Goal: Task Accomplishment & Management: Manage account settings

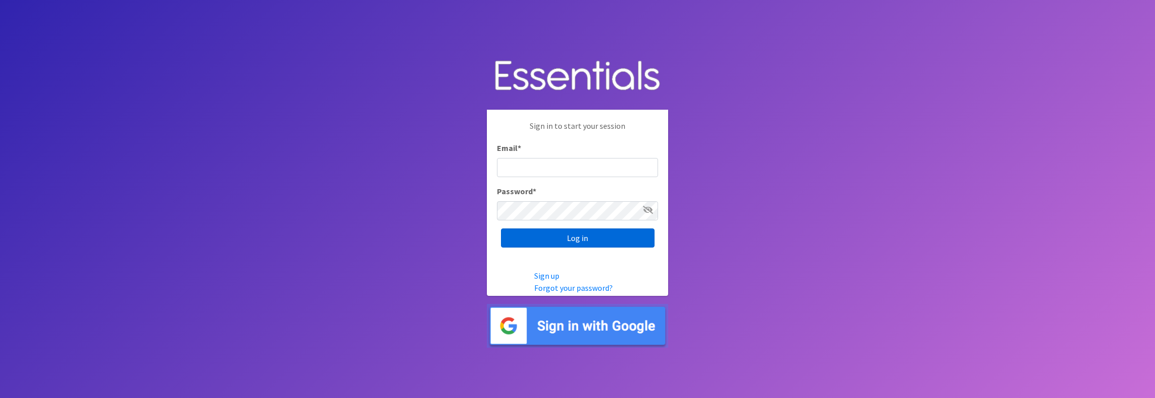
type input "jamie@villagediaperbank.org"
click at [574, 241] on input "Log in" at bounding box center [578, 238] width 154 height 19
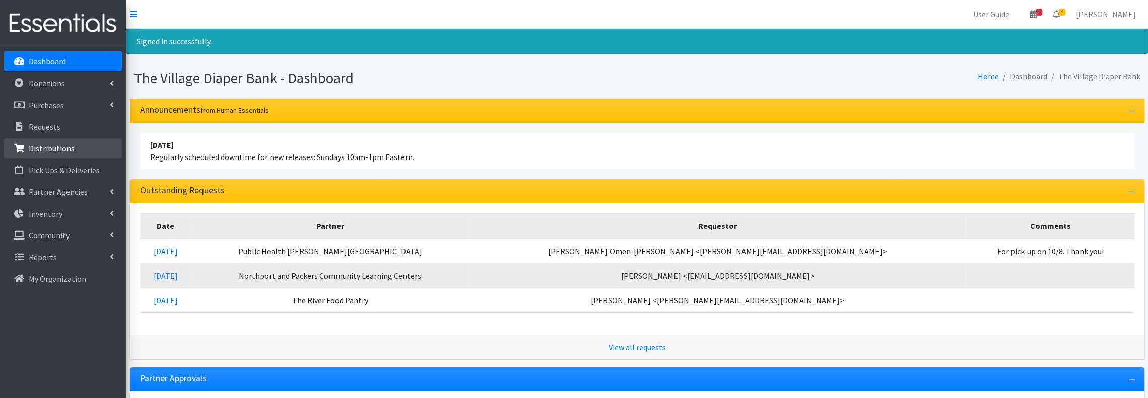
click at [62, 145] on p "Distributions" at bounding box center [52, 149] width 46 height 10
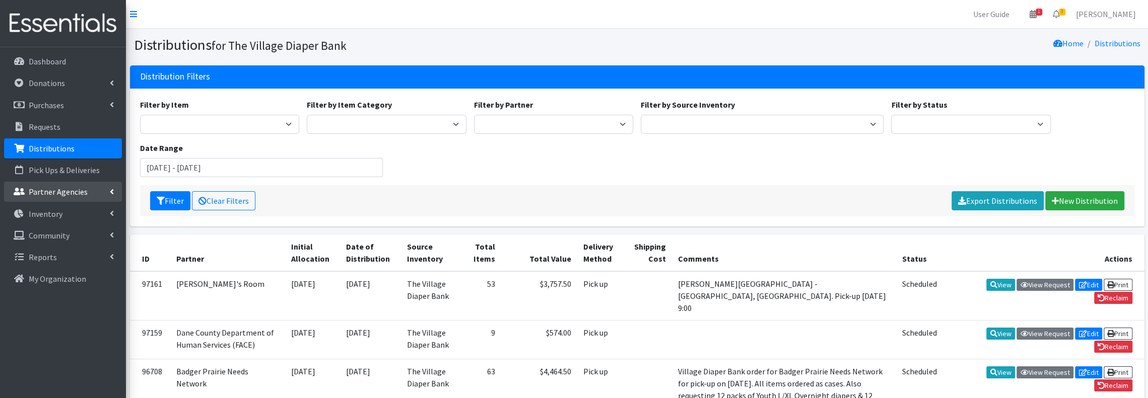
click at [63, 192] on p "Partner Agencies" at bounding box center [58, 192] width 59 height 10
click at [62, 212] on link "All Partners" at bounding box center [63, 214] width 118 height 20
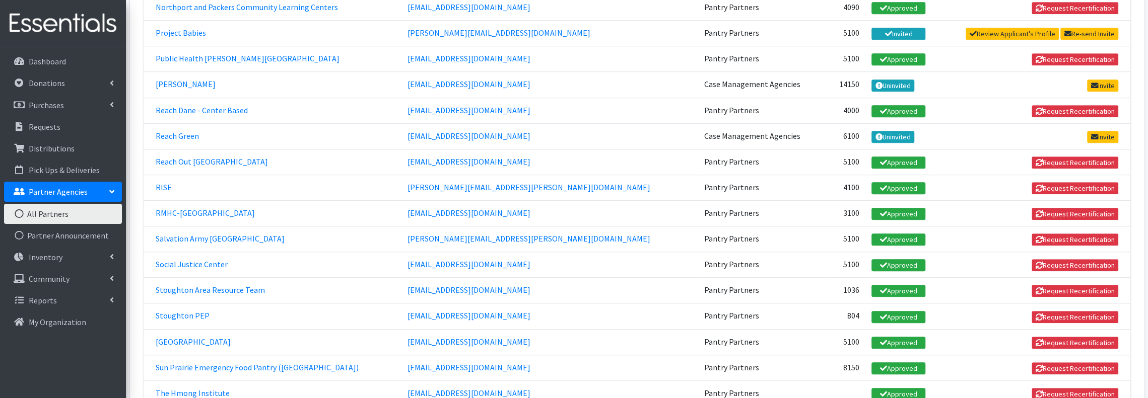
scroll to position [604, 0]
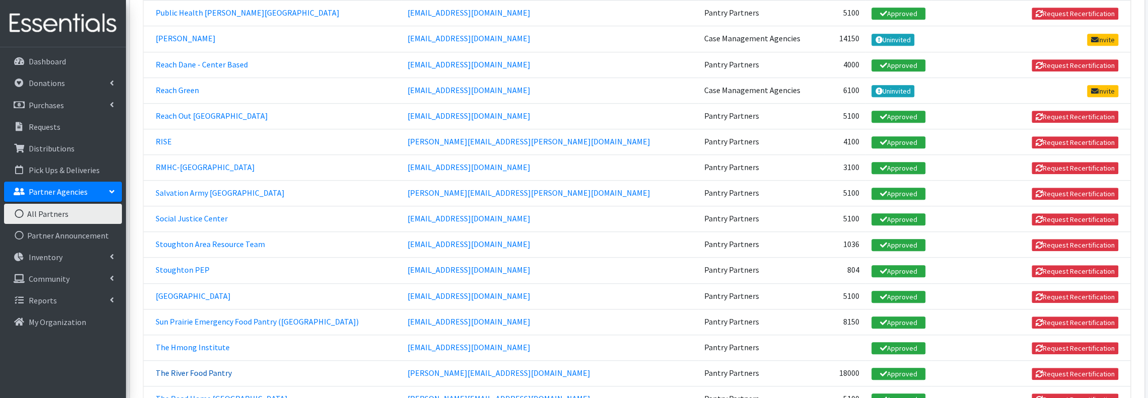
click at [219, 368] on link "The River Food Pantry" at bounding box center [194, 373] width 76 height 10
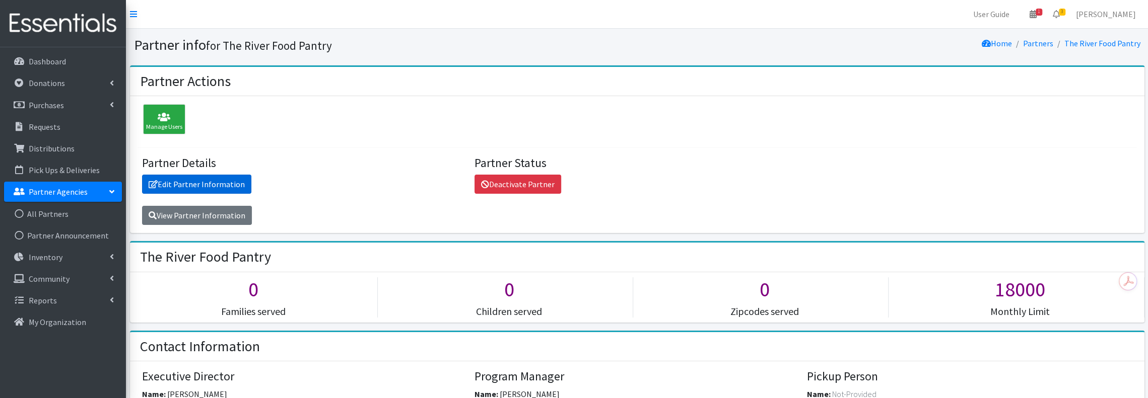
click at [213, 184] on link "Edit Partner Information" at bounding box center [196, 184] width 109 height 19
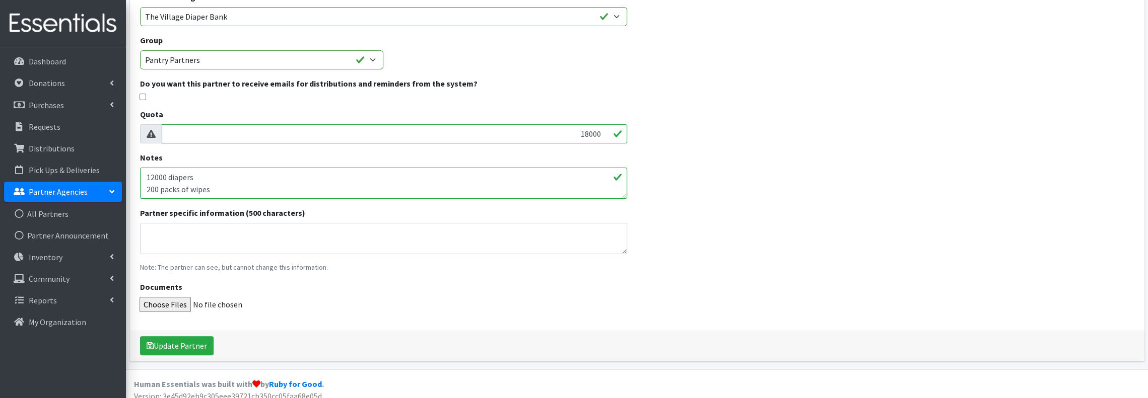
scroll to position [179, 0]
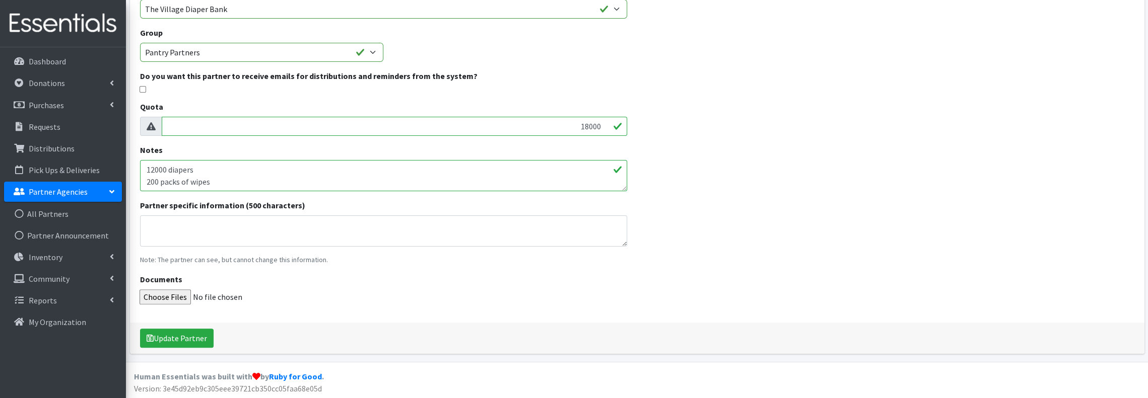
click at [234, 183] on textarea "12000 diapers 200 packs of wipes" at bounding box center [383, 175] width 487 height 31
type textarea "12000 diapers 12 cases wipes (216 packs of wipes1"
drag, startPoint x: 580, startPoint y: 127, endPoint x: 603, endPoint y: 127, distance: 23.2
click at [603, 127] on input "18000" at bounding box center [394, 126] width 465 height 19
type input "12216"
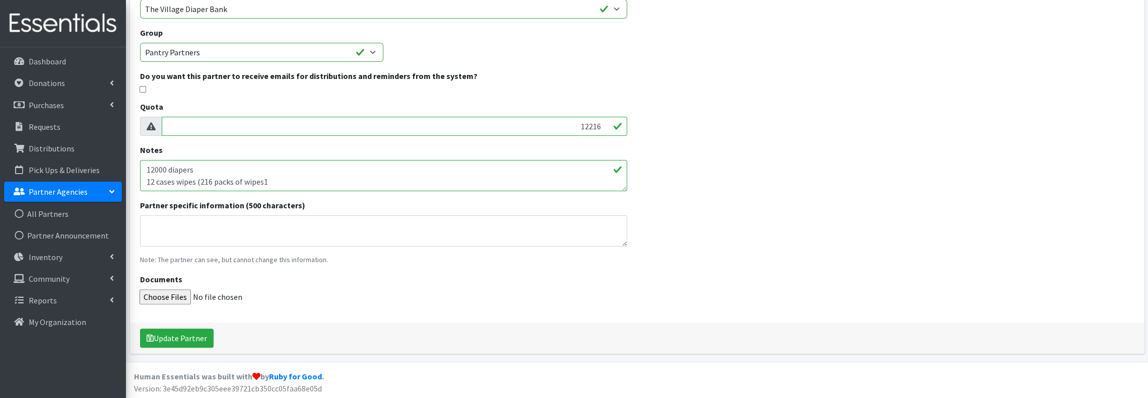
click at [763, 221] on div "Name * The River Food Pantry E-mail * helen@riverfoodpantry.org Default Storage…" at bounding box center [637, 120] width 1014 height 467
click at [189, 341] on button "Update Partner" at bounding box center [177, 338] width 74 height 19
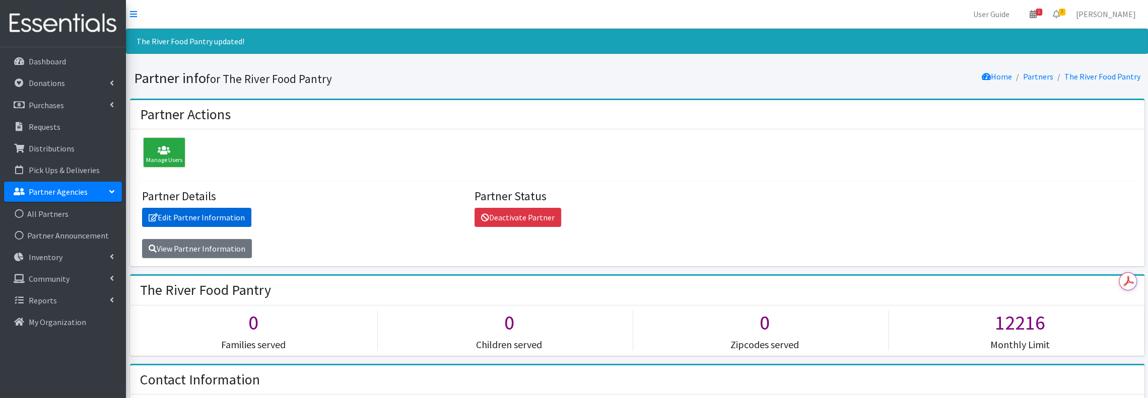
click at [222, 215] on link "Edit Partner Information" at bounding box center [196, 217] width 109 height 19
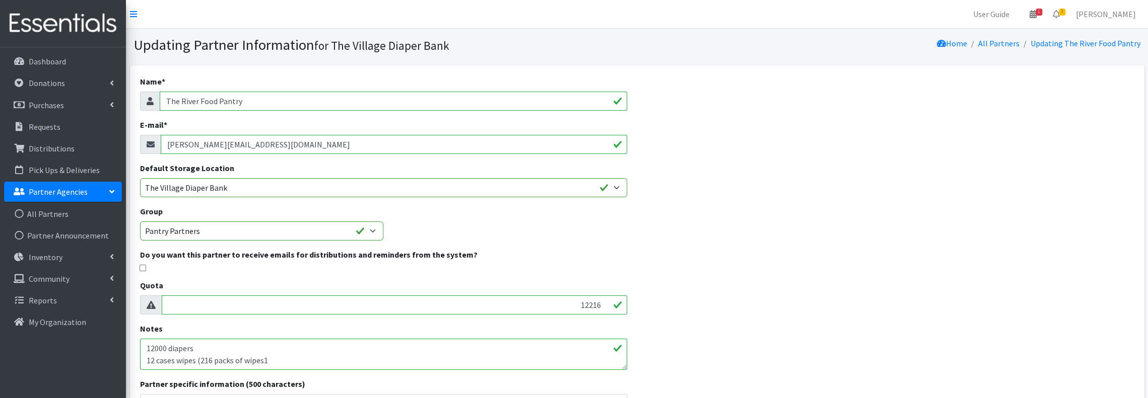
click at [141, 268] on input "checkbox" at bounding box center [142, 268] width 7 height 7
checkbox input "true"
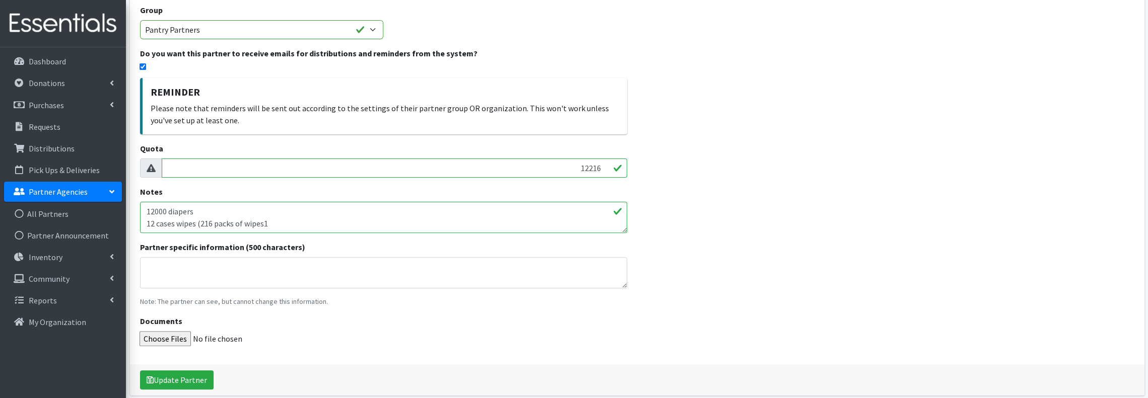
scroll to position [243, 0]
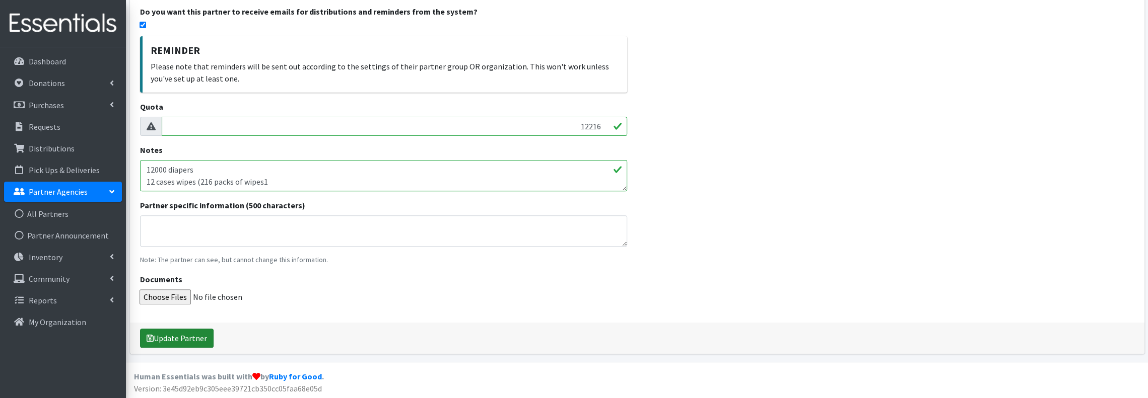
click at [188, 335] on button "Update Partner" at bounding box center [177, 338] width 74 height 19
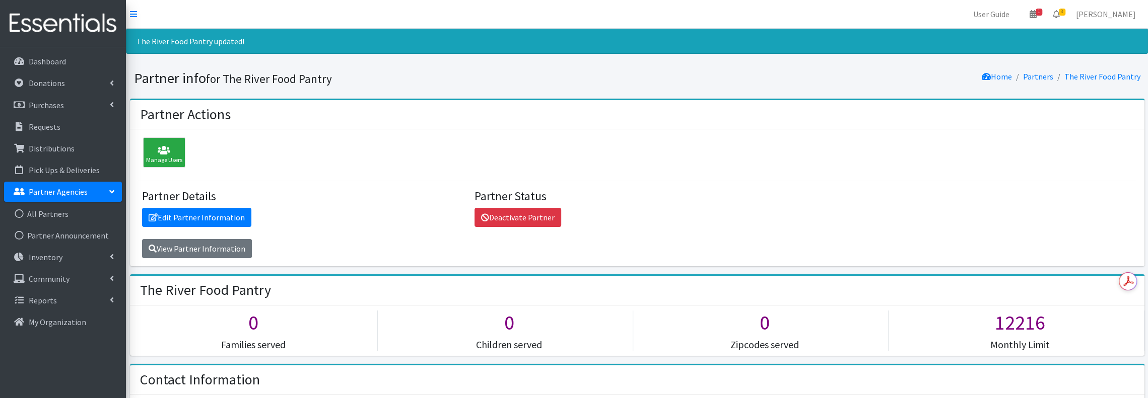
click at [29, 189] on p "Partner Agencies" at bounding box center [58, 192] width 59 height 10
click at [37, 214] on link "All Partners" at bounding box center [63, 214] width 118 height 20
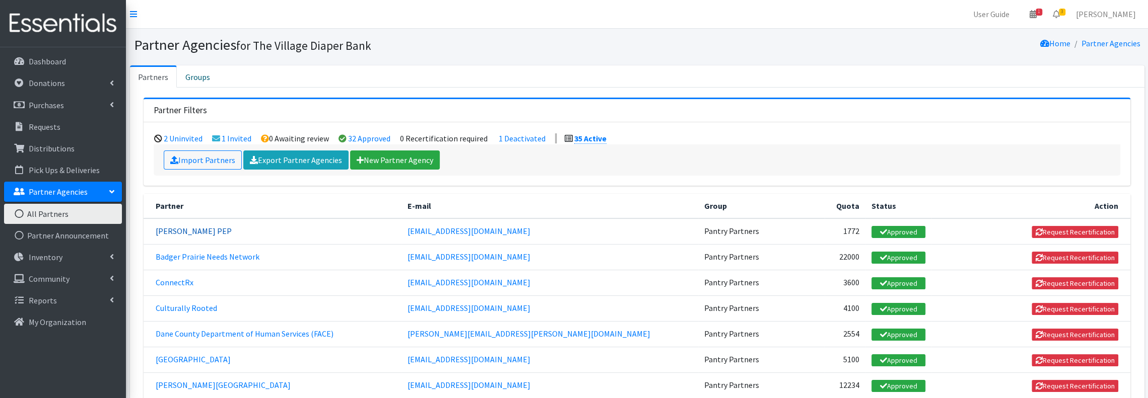
click at [191, 232] on link "Atwood PEP" at bounding box center [194, 231] width 76 height 10
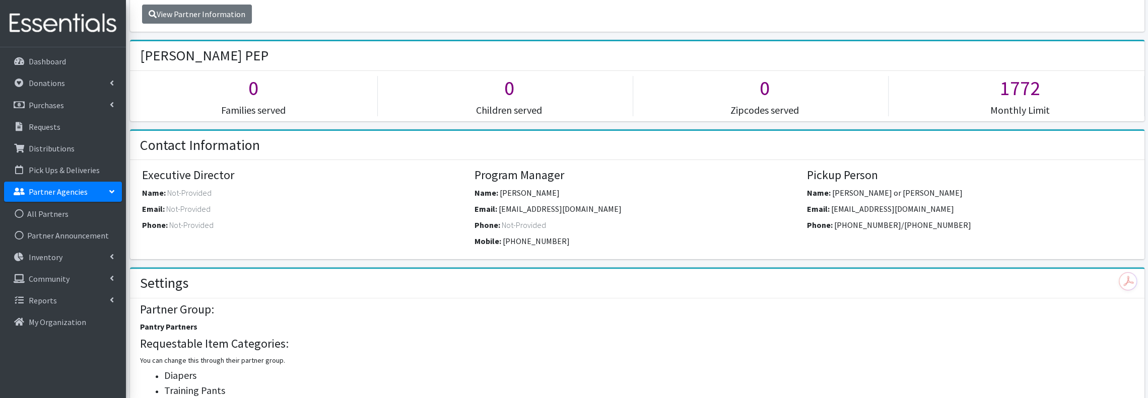
scroll to position [134, 0]
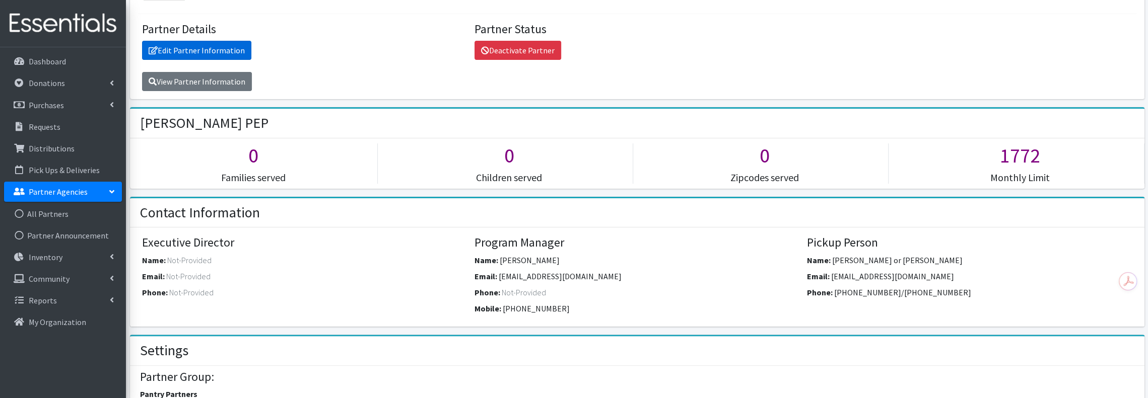
click at [228, 52] on link "Edit Partner Information" at bounding box center [196, 50] width 109 height 19
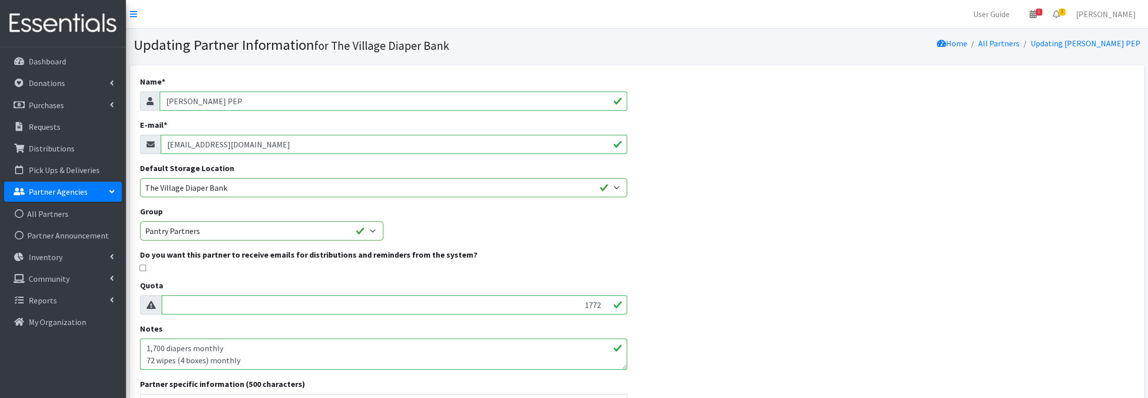
click at [141, 268] on input "checkbox" at bounding box center [142, 268] width 7 height 7
checkbox input "true"
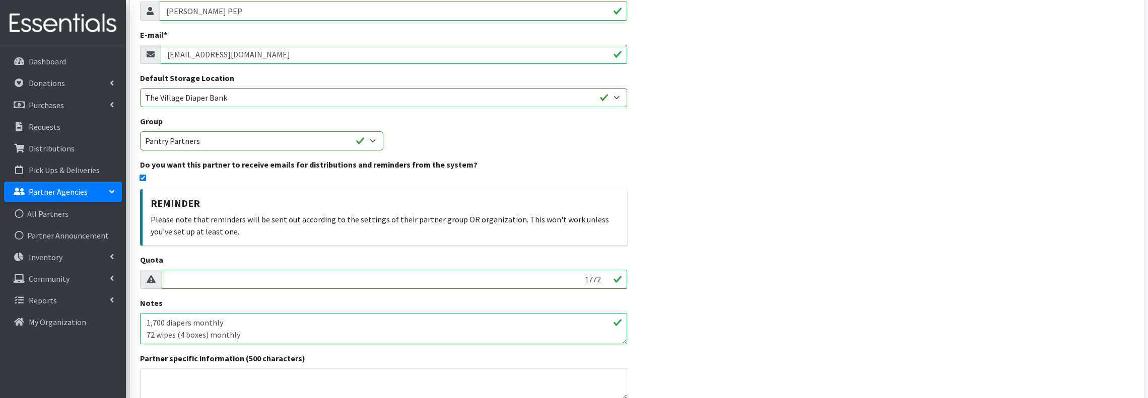
scroll to position [201, 0]
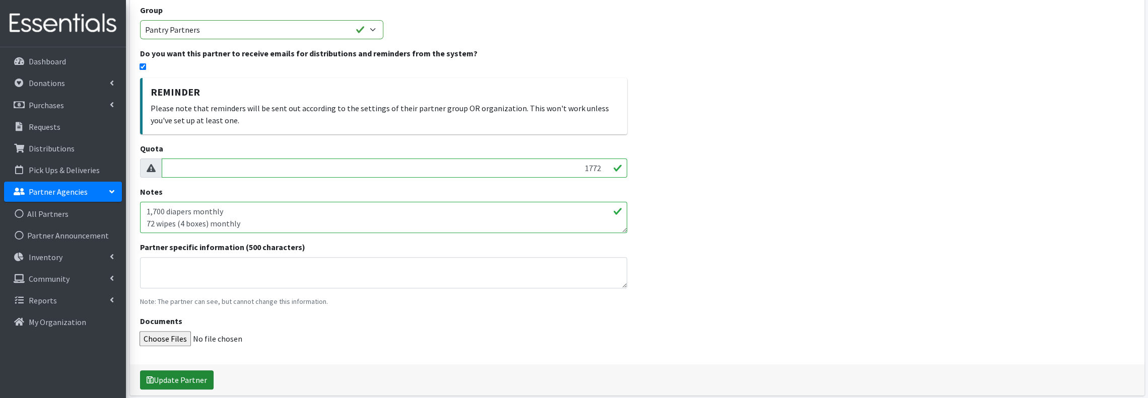
click at [170, 379] on button "Update Partner" at bounding box center [177, 380] width 74 height 19
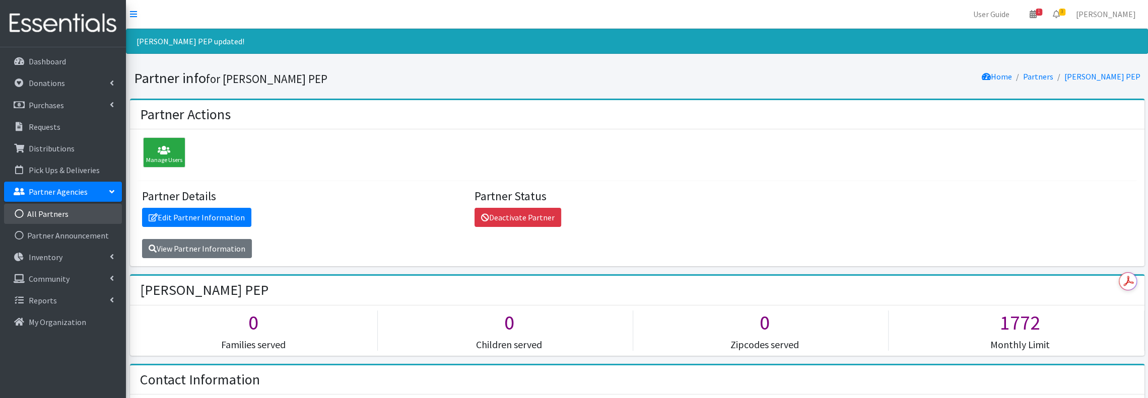
click at [59, 206] on link "All Partners" at bounding box center [63, 214] width 118 height 20
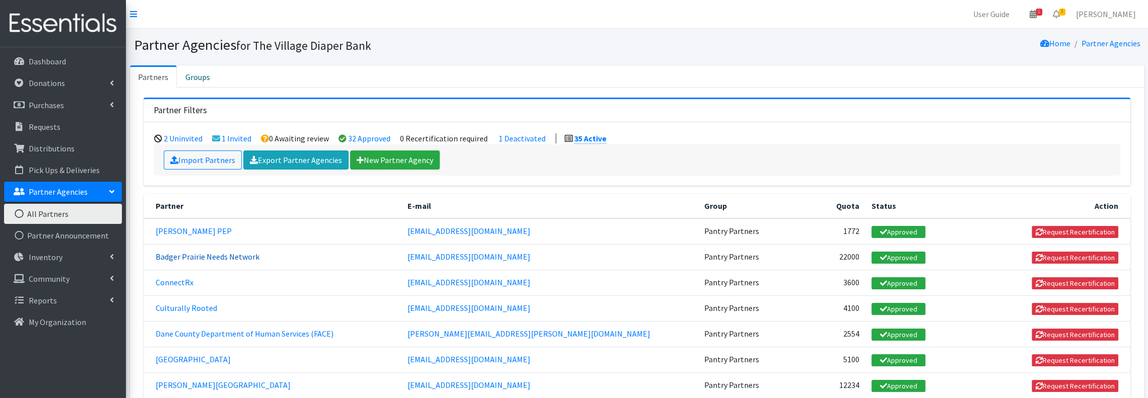
click at [171, 252] on link "Badger Prairie Needs Network" at bounding box center [208, 257] width 104 height 10
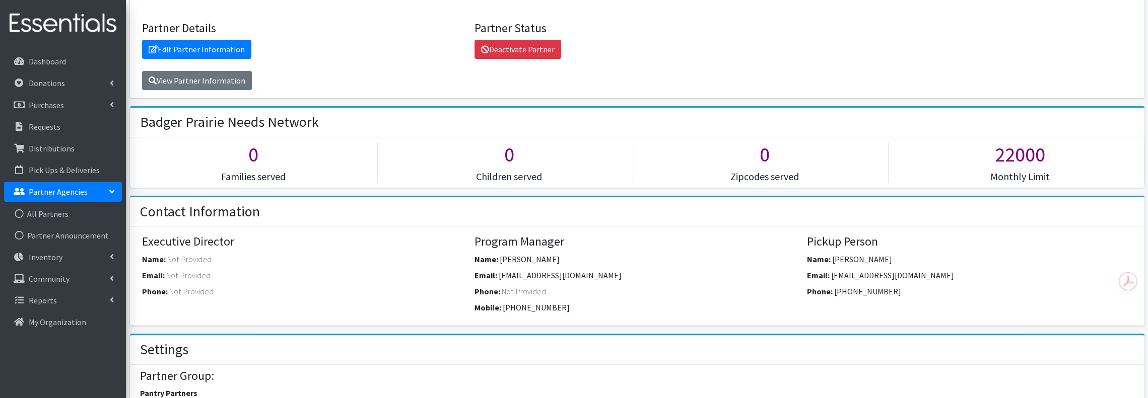
scroll to position [134, 0]
